Goal: Task Accomplishment & Management: Use online tool/utility

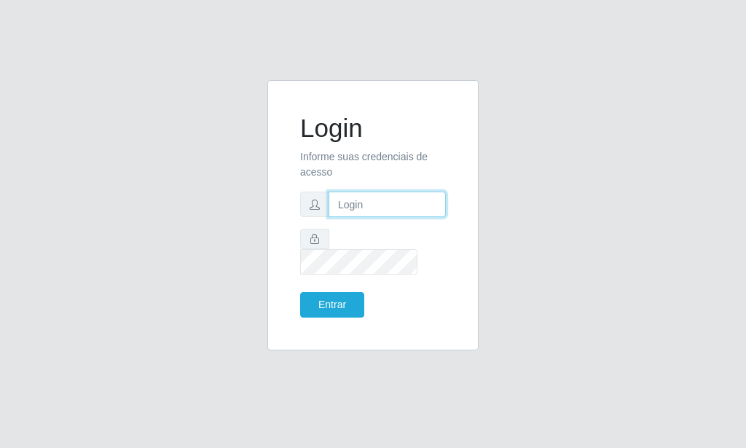
click at [358, 217] on input "text" at bounding box center [387, 205] width 117 height 26
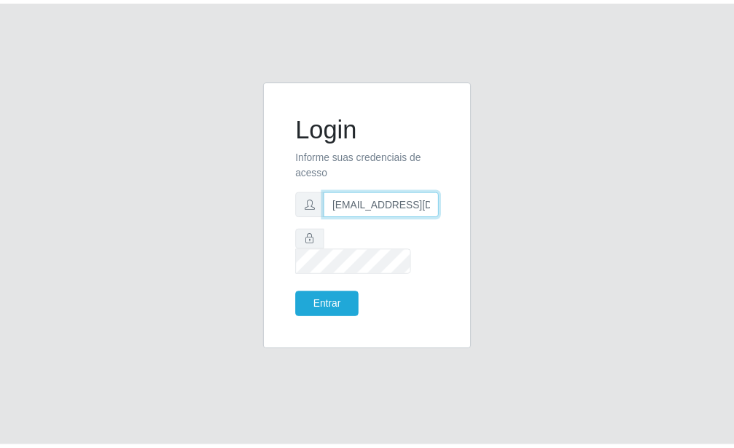
scroll to position [0, 1]
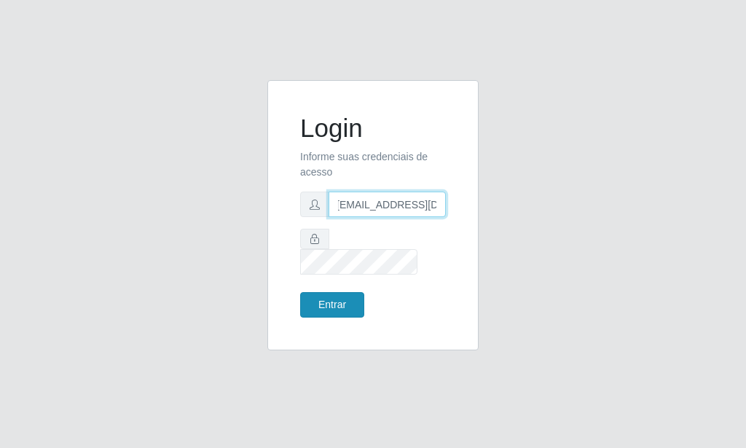
type input "[EMAIL_ADDRESS][DOMAIN_NAME]"
click at [356, 294] on button "Entrar" at bounding box center [332, 305] width 64 height 26
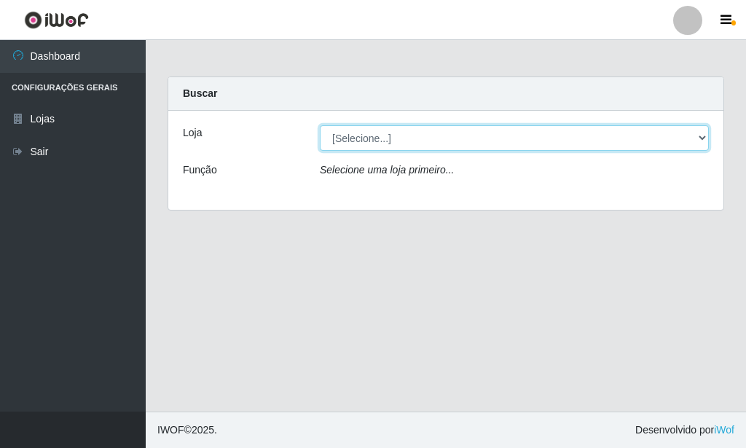
click at [320, 125] on select "[Selecione...] Rede Potiguar 6 - Extremoz" at bounding box center [514, 138] width 389 height 26
select select "80"
click option "Rede Potiguar 6 - Extremoz" at bounding box center [0, 0] width 0 height 0
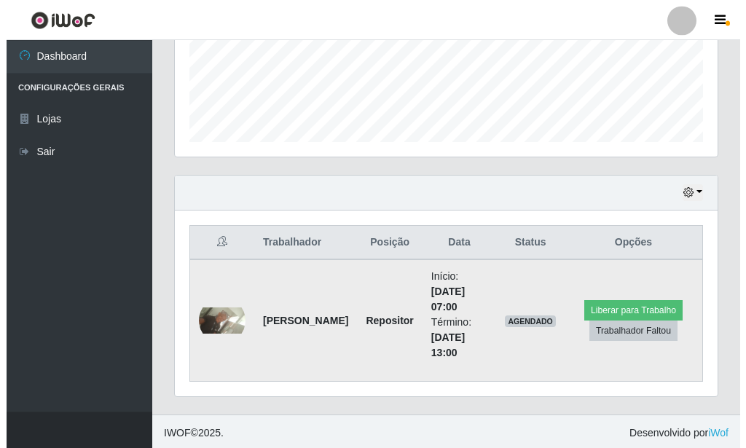
scroll to position [382, 0]
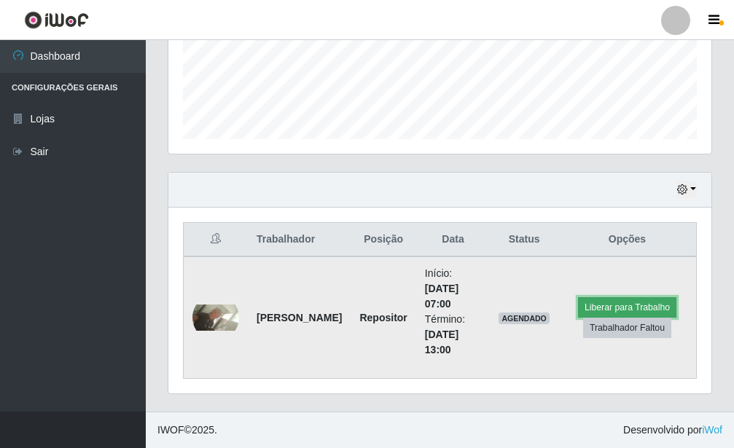
click at [628, 305] on button "Liberar para Trabalho" at bounding box center [627, 307] width 98 height 20
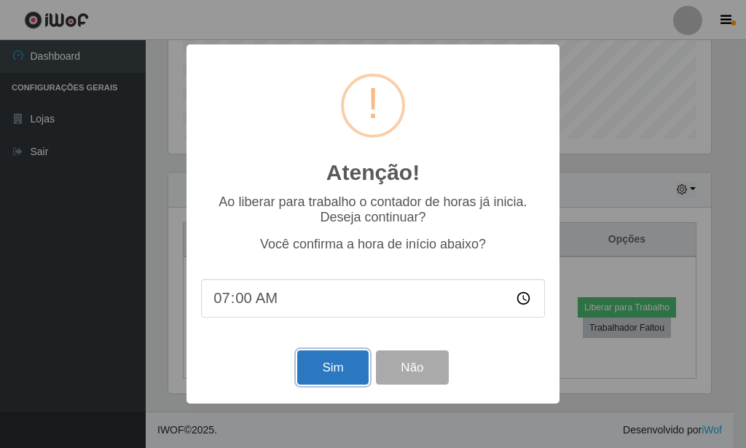
click at [334, 370] on button "Sim" at bounding box center [332, 368] width 71 height 34
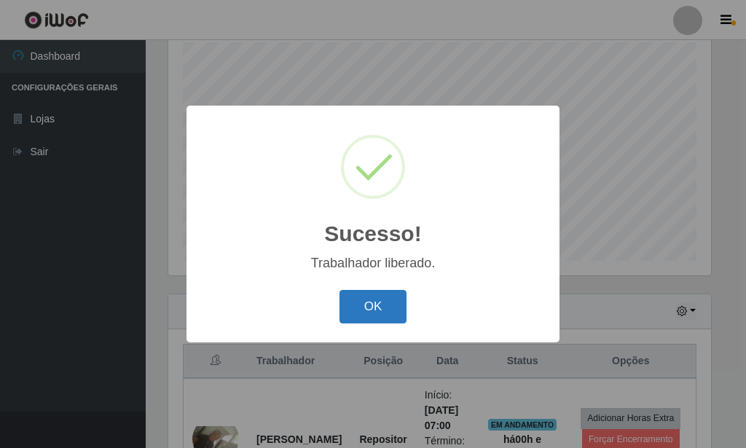
click at [369, 304] on button "OK" at bounding box center [374, 307] width 68 height 34
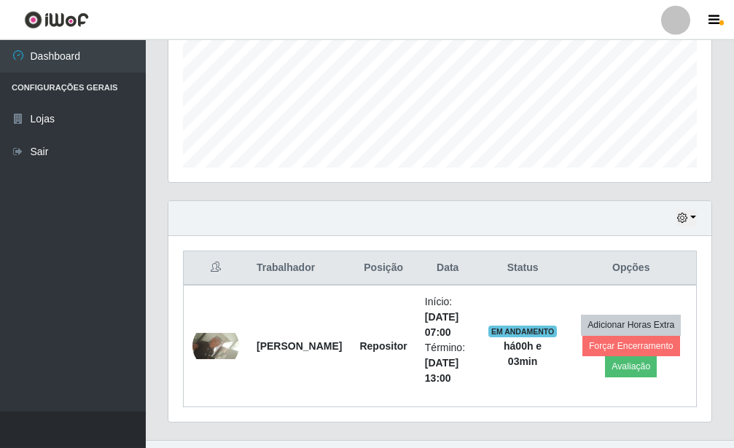
scroll to position [382, 0]
